Goal: Task Accomplishment & Management: Manage account settings

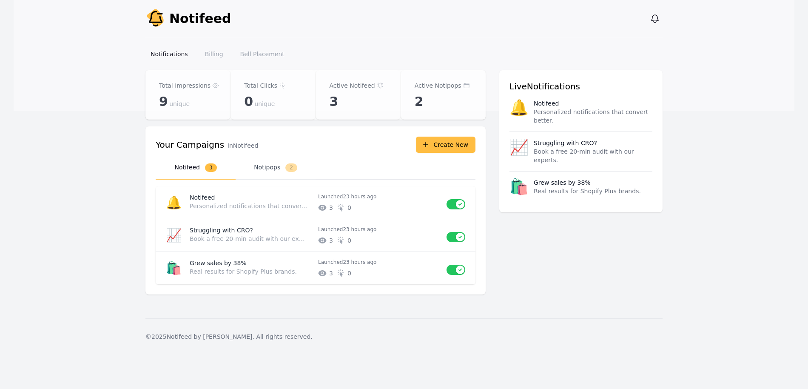
click at [269, 168] on button "Notipops 2" at bounding box center [276, 167] width 80 height 23
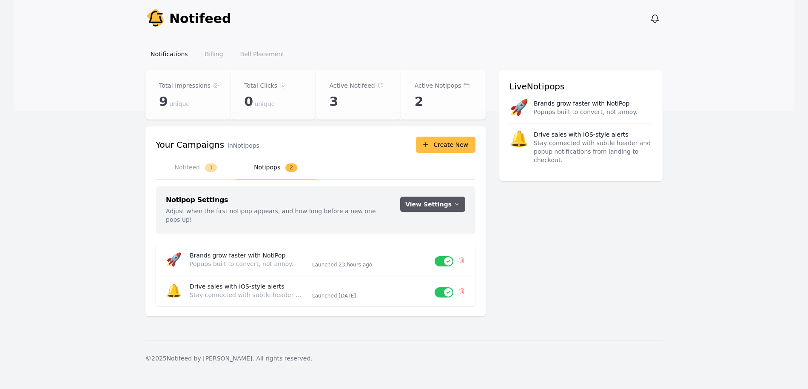
click at [431, 203] on button "View Settings" at bounding box center [432, 204] width 65 height 15
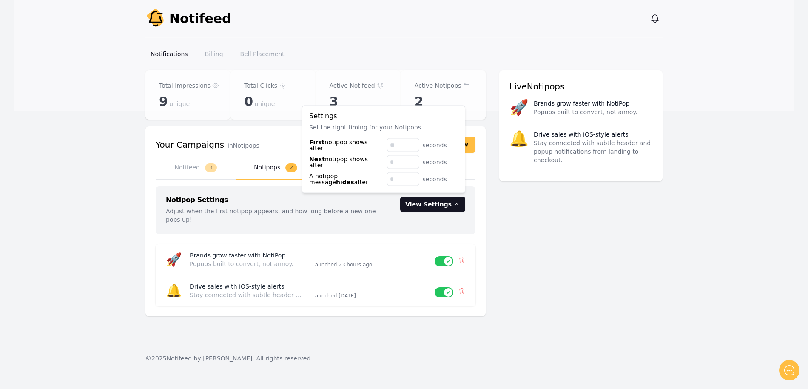
click at [313, 146] on span "First" at bounding box center [316, 142] width 15 height 7
drag, startPoint x: 313, startPoint y: 147, endPoint x: 354, endPoint y: 147, distance: 41.7
click at [354, 147] on label "First notipop shows after" at bounding box center [344, 145] width 71 height 12
click at [338, 147] on label "First notipop shows after" at bounding box center [344, 145] width 71 height 12
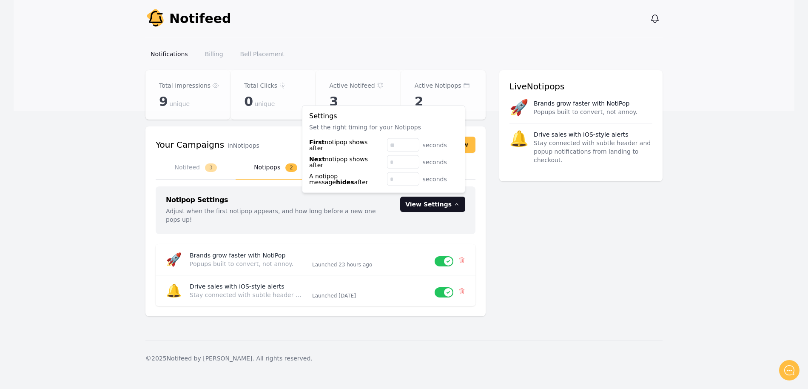
click at [338, 147] on label "First notipop shows after" at bounding box center [344, 145] width 71 height 12
copy span
click at [319, 161] on span "Next" at bounding box center [317, 159] width 16 height 7
drag, startPoint x: 319, startPoint y: 161, endPoint x: 368, endPoint y: 162, distance: 48.5
click at [368, 162] on label "Next notipop shows after" at bounding box center [344, 162] width 71 height 12
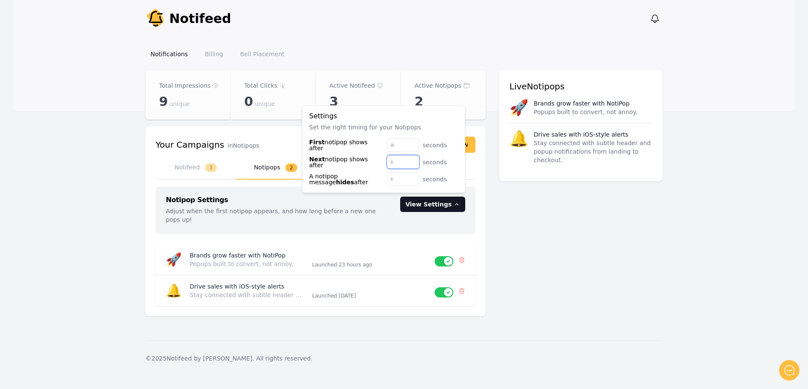
click at [393, 162] on input "*" at bounding box center [403, 162] width 32 height 14
click at [400, 139] on input "*" at bounding box center [403, 145] width 32 height 14
click at [409, 141] on input "*" at bounding box center [403, 145] width 32 height 14
click at [411, 142] on input "*" at bounding box center [403, 145] width 32 height 14
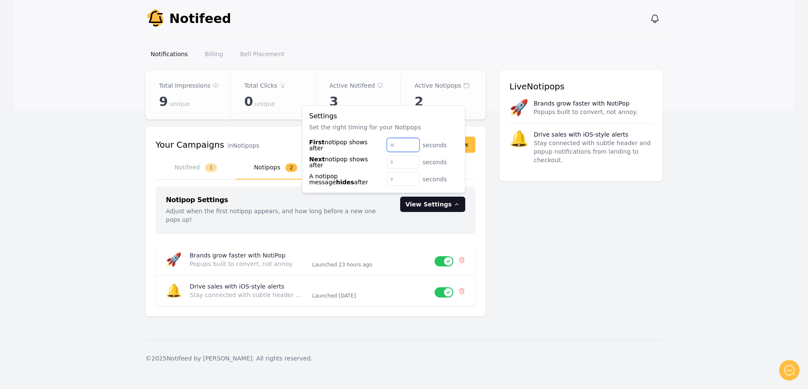
type input "*"
click at [411, 142] on input "*" at bounding box center [403, 145] width 32 height 14
click at [413, 160] on input "*" at bounding box center [403, 162] width 32 height 14
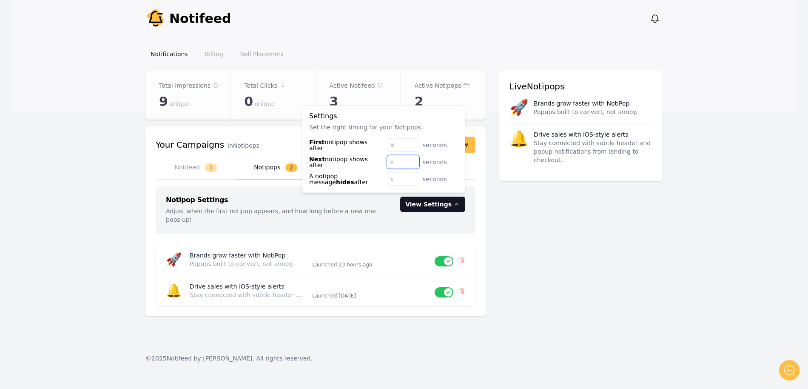
click at [413, 160] on input "*" at bounding box center [403, 162] width 32 height 14
type input "**"
click at [413, 160] on input "**" at bounding box center [403, 162] width 32 height 14
click at [414, 147] on input "*" at bounding box center [403, 145] width 32 height 14
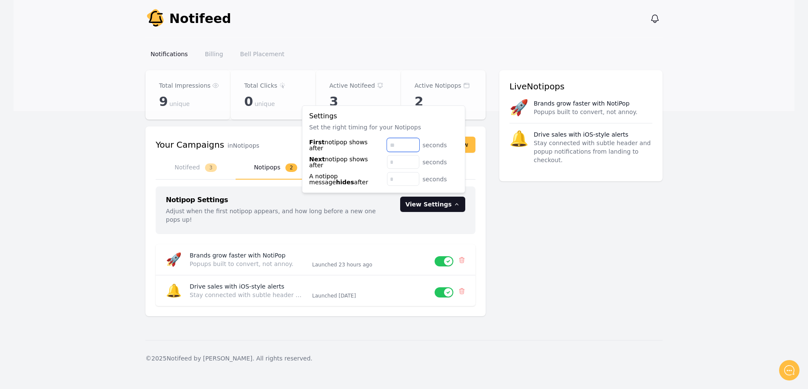
click at [414, 147] on input "*" at bounding box center [403, 145] width 32 height 14
click at [413, 139] on input "*" at bounding box center [403, 145] width 32 height 14
click at [413, 140] on input "*" at bounding box center [403, 145] width 32 height 14
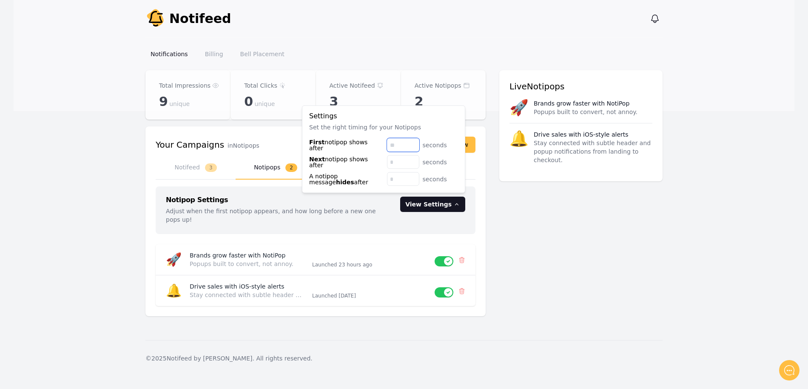
click at [413, 144] on input "*" at bounding box center [403, 145] width 32 height 14
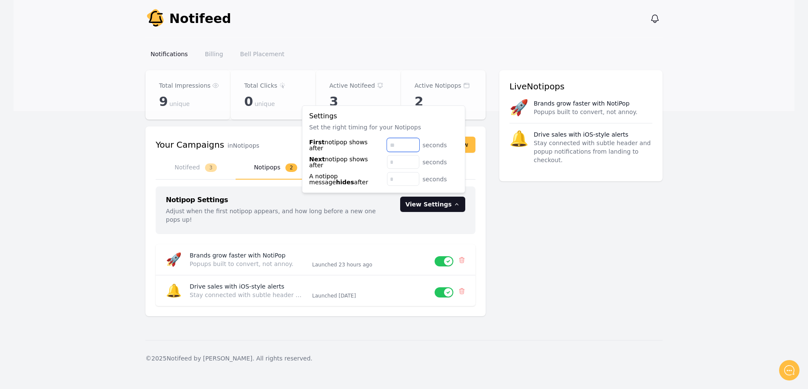
type input "*"
click at [413, 144] on input "*" at bounding box center [403, 145] width 32 height 14
click at [413, 164] on input "*" at bounding box center [403, 162] width 32 height 14
type input "*"
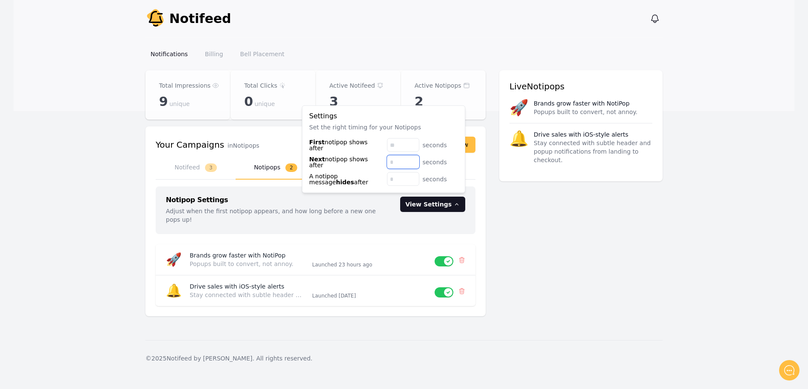
click at [413, 164] on input "*" at bounding box center [403, 162] width 32 height 14
click at [413, 142] on input "*" at bounding box center [403, 145] width 32 height 14
click at [413, 144] on input "**" at bounding box center [403, 145] width 32 height 14
click at [413, 145] on input "*" at bounding box center [403, 145] width 32 height 14
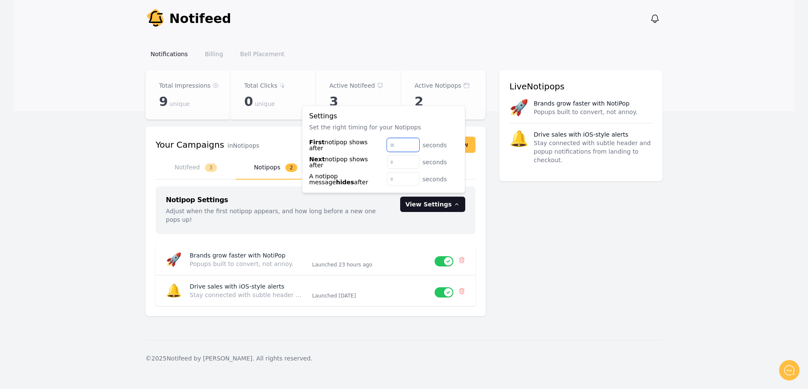
click at [413, 145] on input "*" at bounding box center [403, 145] width 32 height 14
type input "*"
click at [413, 145] on input "*" at bounding box center [403, 145] width 32 height 14
type input "*"
click at [412, 158] on input "*" at bounding box center [403, 162] width 32 height 14
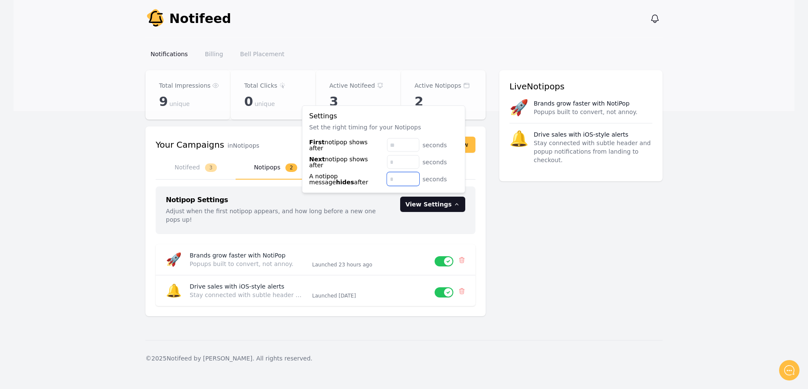
click at [414, 181] on input "*" at bounding box center [403, 179] width 32 height 14
click at [413, 177] on input "*" at bounding box center [403, 179] width 32 height 14
click at [413, 177] on input "**" at bounding box center [403, 179] width 32 height 14
click at [416, 183] on input "**" at bounding box center [403, 179] width 32 height 14
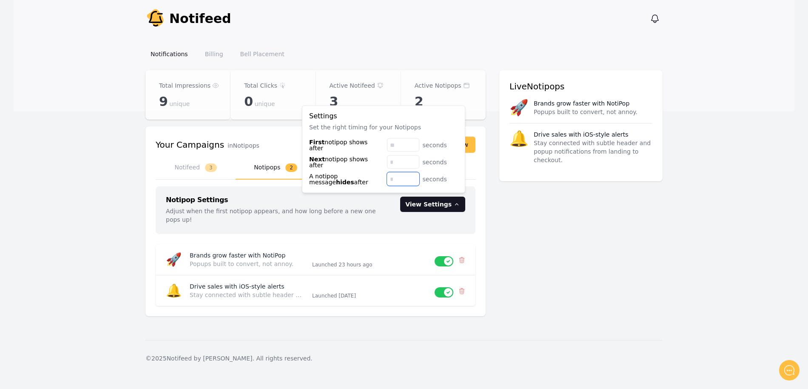
click at [416, 183] on input "**" at bounding box center [403, 179] width 32 height 14
click at [415, 183] on input "**" at bounding box center [403, 179] width 32 height 14
click at [414, 183] on input "**" at bounding box center [403, 179] width 32 height 14
click at [413, 179] on input "*" at bounding box center [403, 179] width 32 height 14
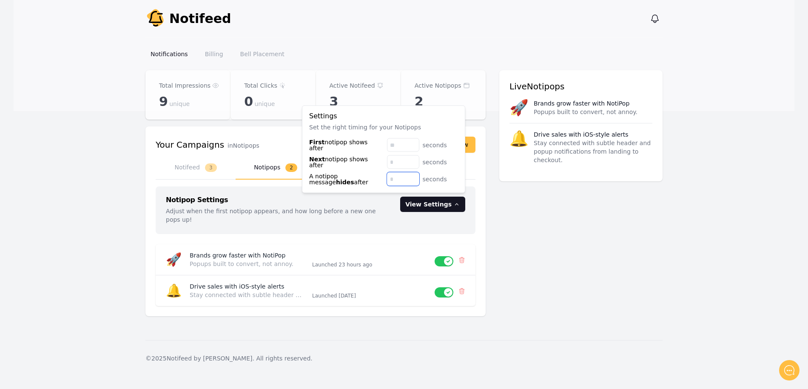
click at [413, 179] on input "*" at bounding box center [403, 179] width 32 height 14
type input "*"
click at [413, 179] on input "*" at bounding box center [403, 179] width 32 height 14
click at [435, 203] on button "View Settings" at bounding box center [432, 204] width 65 height 15
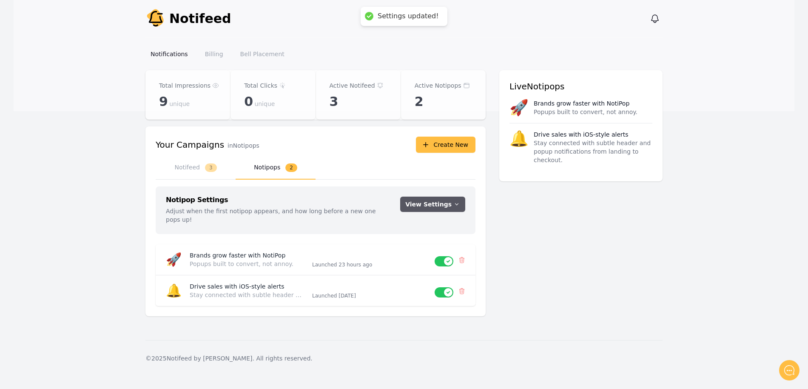
click at [435, 203] on button "View Settings" at bounding box center [432, 204] width 65 height 15
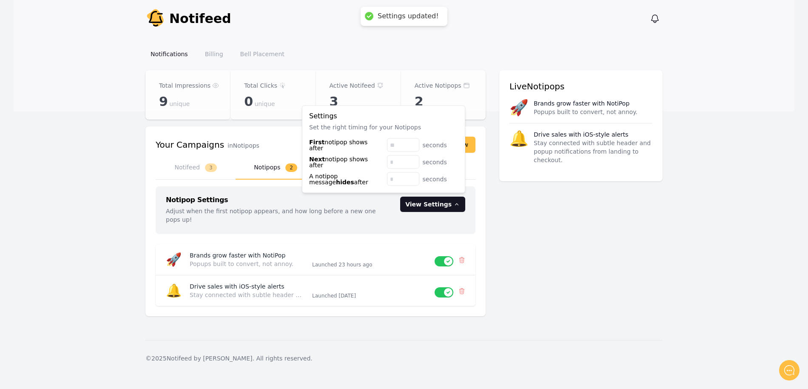
click at [435, 203] on button "View Settings" at bounding box center [432, 204] width 65 height 15
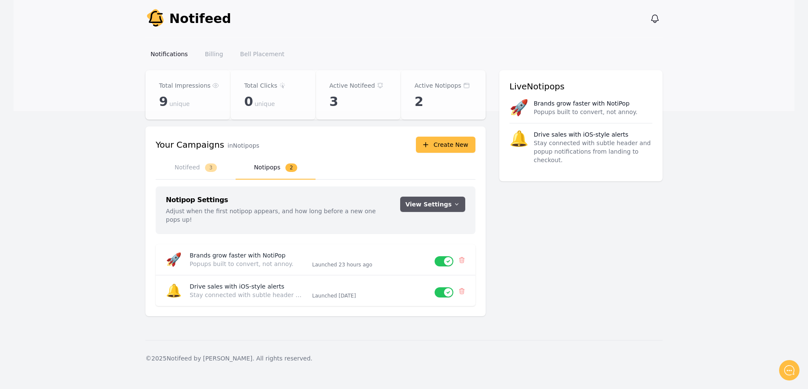
click at [435, 203] on button "View Settings" at bounding box center [432, 204] width 65 height 15
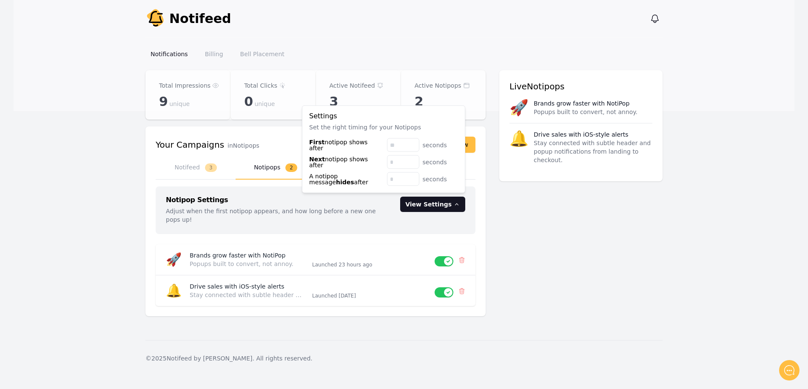
click at [435, 203] on button "View Settings" at bounding box center [432, 204] width 65 height 15
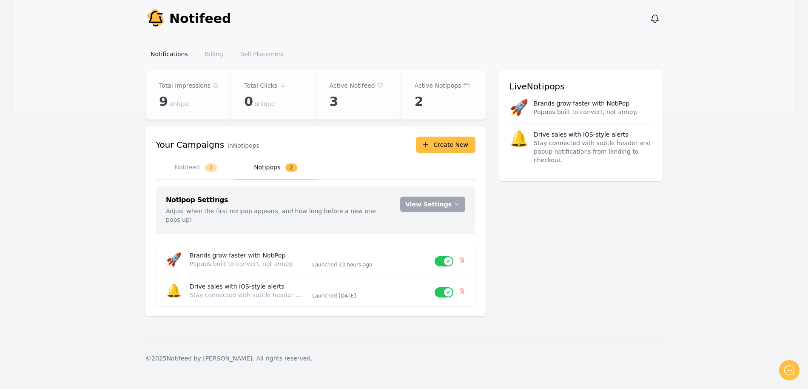
click at [638, 86] on h3 "Live Notipops" at bounding box center [581, 86] width 143 height 12
